Goal: Transaction & Acquisition: Download file/media

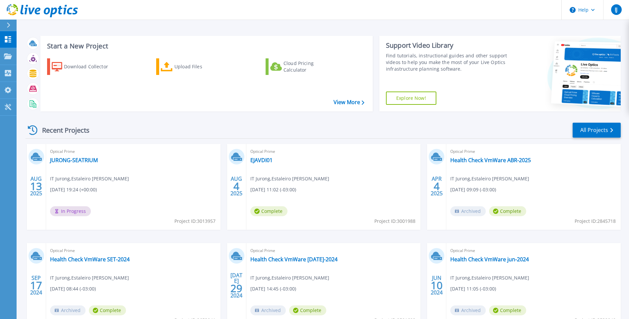
click at [591, 190] on div "Optical Prime Health Check VmWare ABR-2025 IT Jurong , Estaleiro Jurong Aracruz…" at bounding box center [534, 187] width 175 height 86
click at [300, 139] on div "Recent Projects All Projects" at bounding box center [324, 130] width 596 height 17
click at [359, 5] on header "Help IJ End User IT Jurong it@jurong.com.br Estaleiro Jurong Aracruz My Profile…" at bounding box center [314, 10] width 629 height 20
click at [261, 162] on link "EJAVDI01" at bounding box center [261, 160] width 22 height 7
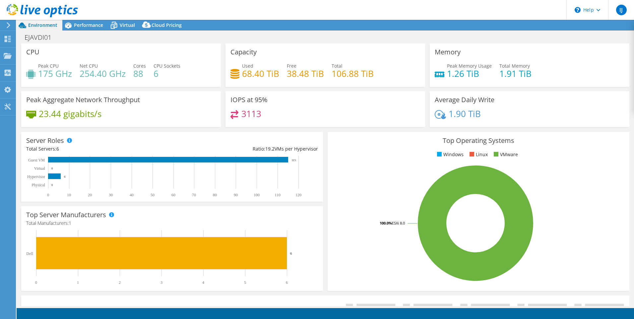
select select "USD"
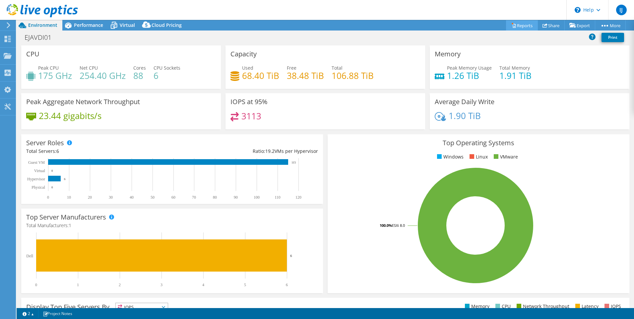
click at [513, 26] on link "Reports" at bounding box center [522, 25] width 32 height 10
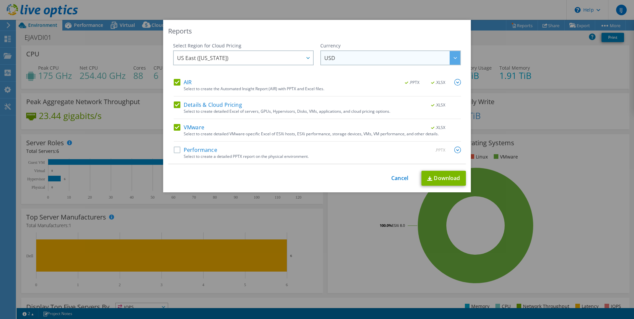
click at [457, 55] on div at bounding box center [455, 58] width 11 height 14
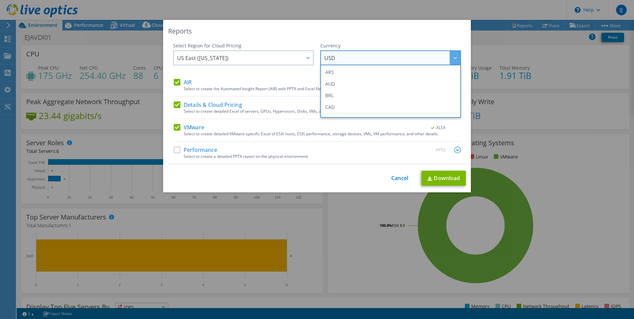
click at [393, 15] on div "Reports Select Region for Cloud Pricing Asia Pacific ([GEOGRAPHIC_DATA]) [GEOGR…" at bounding box center [317, 159] width 634 height 319
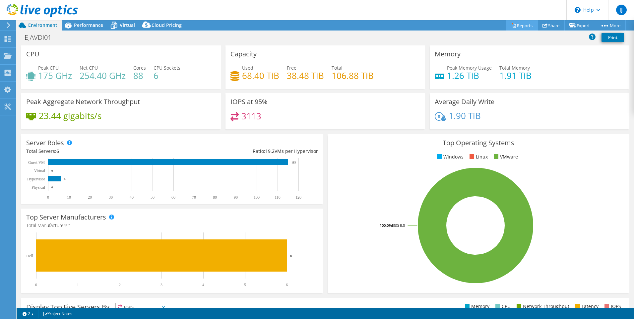
click at [519, 25] on link "Reports" at bounding box center [522, 25] width 32 height 10
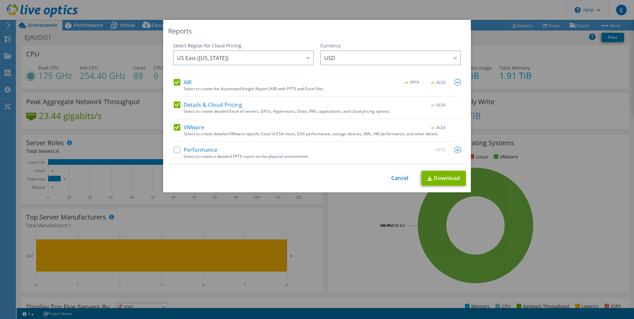
click at [177, 149] on label "Performance" at bounding box center [195, 150] width 43 height 7
click at [0, 0] on input "Performance" at bounding box center [0, 0] width 0 height 0
click at [437, 181] on link "Download" at bounding box center [444, 178] width 44 height 15
click at [394, 177] on link "Cancel" at bounding box center [399, 178] width 17 height 6
